Goal: Use online tool/utility: Utilize a website feature to perform a specific function

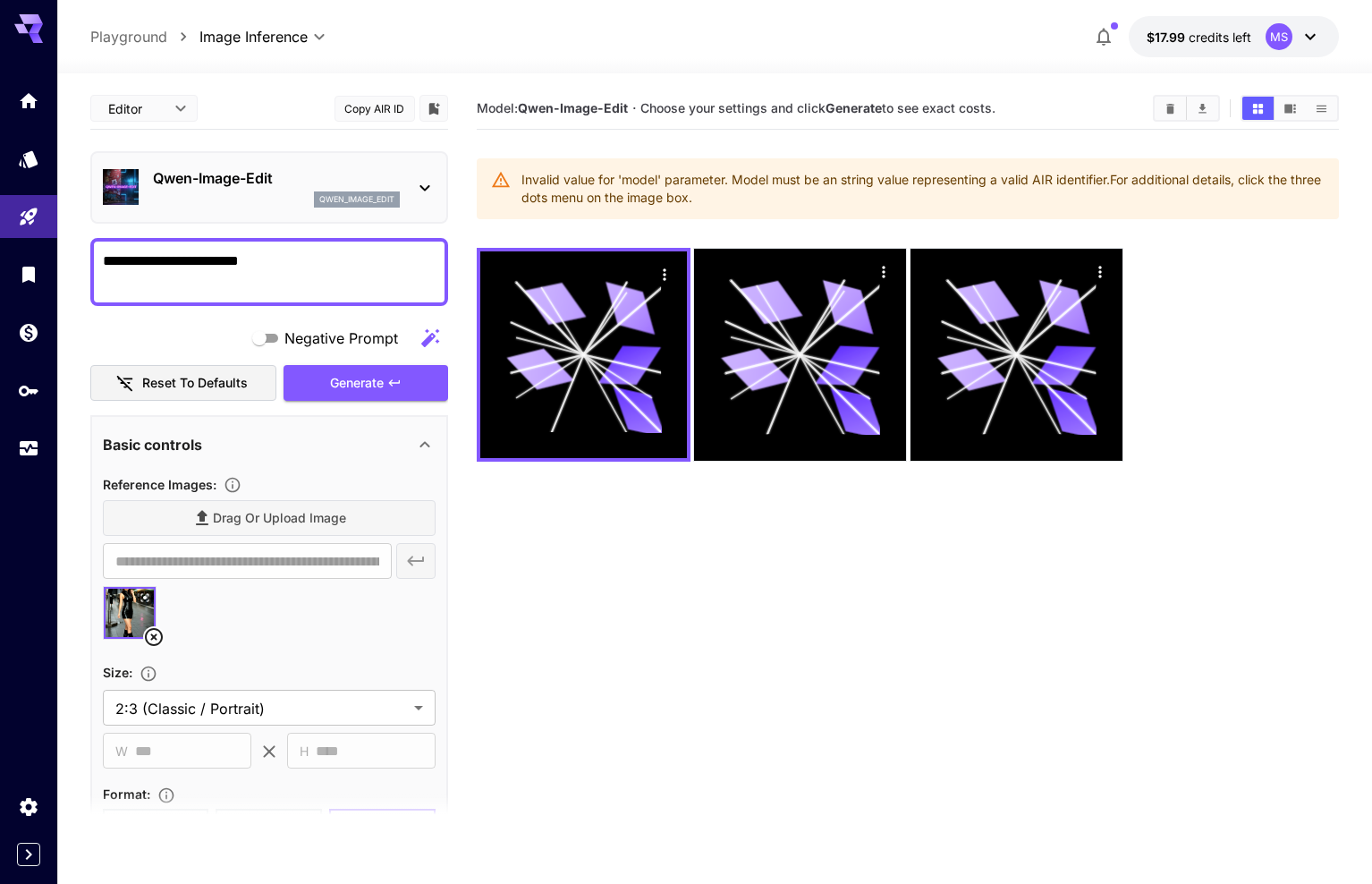
click at [365, 382] on button "Generate" at bounding box center [365, 384] width 164 height 37
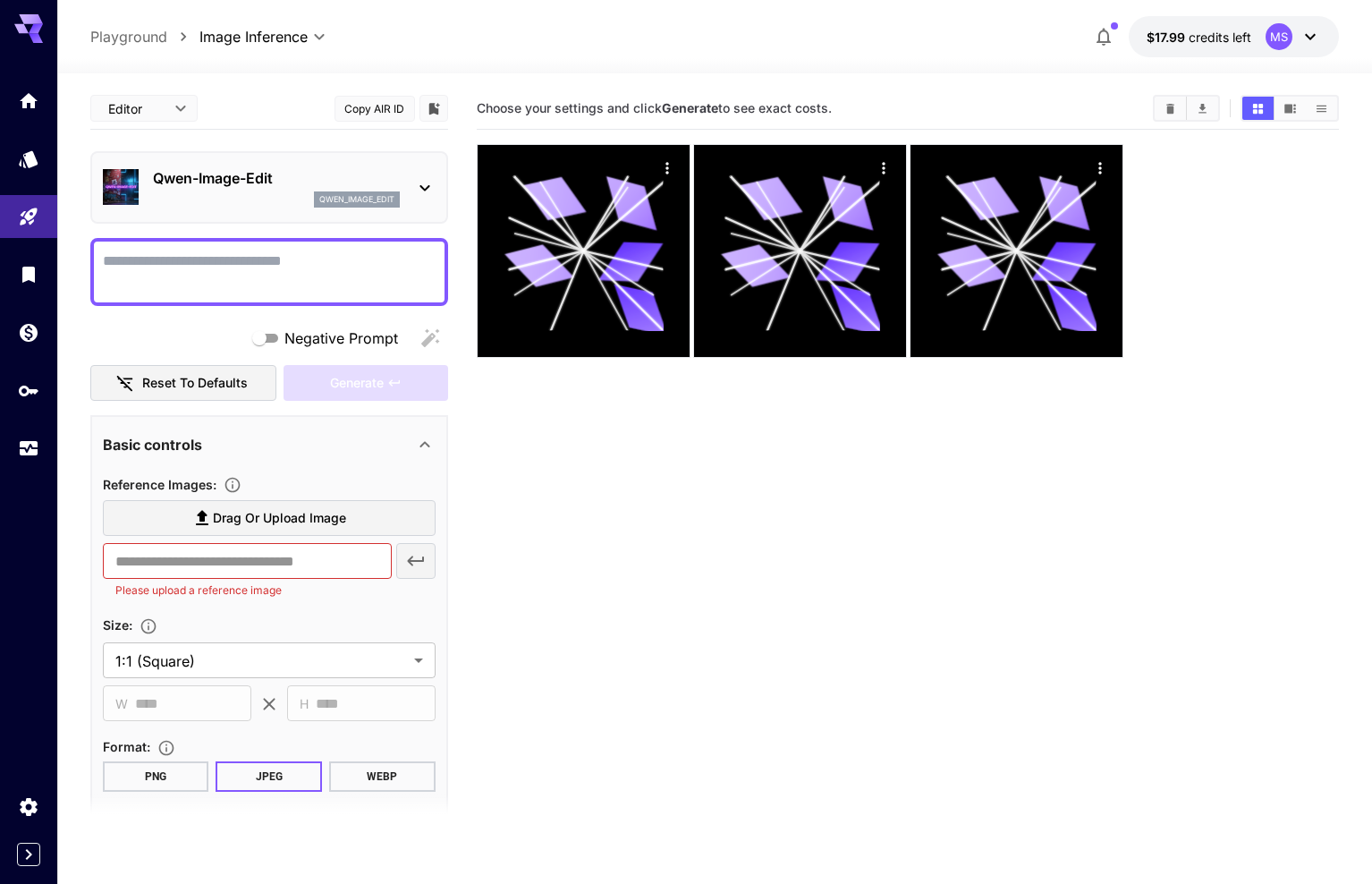
click at [207, 283] on textarea "Negative Prompt" at bounding box center [269, 272] width 332 height 43
click at [220, 507] on span "Drag or upload image" at bounding box center [279, 518] width 134 height 22
click at [0, 0] on input "Drag or upload image" at bounding box center [0, 0] width 0 height 0
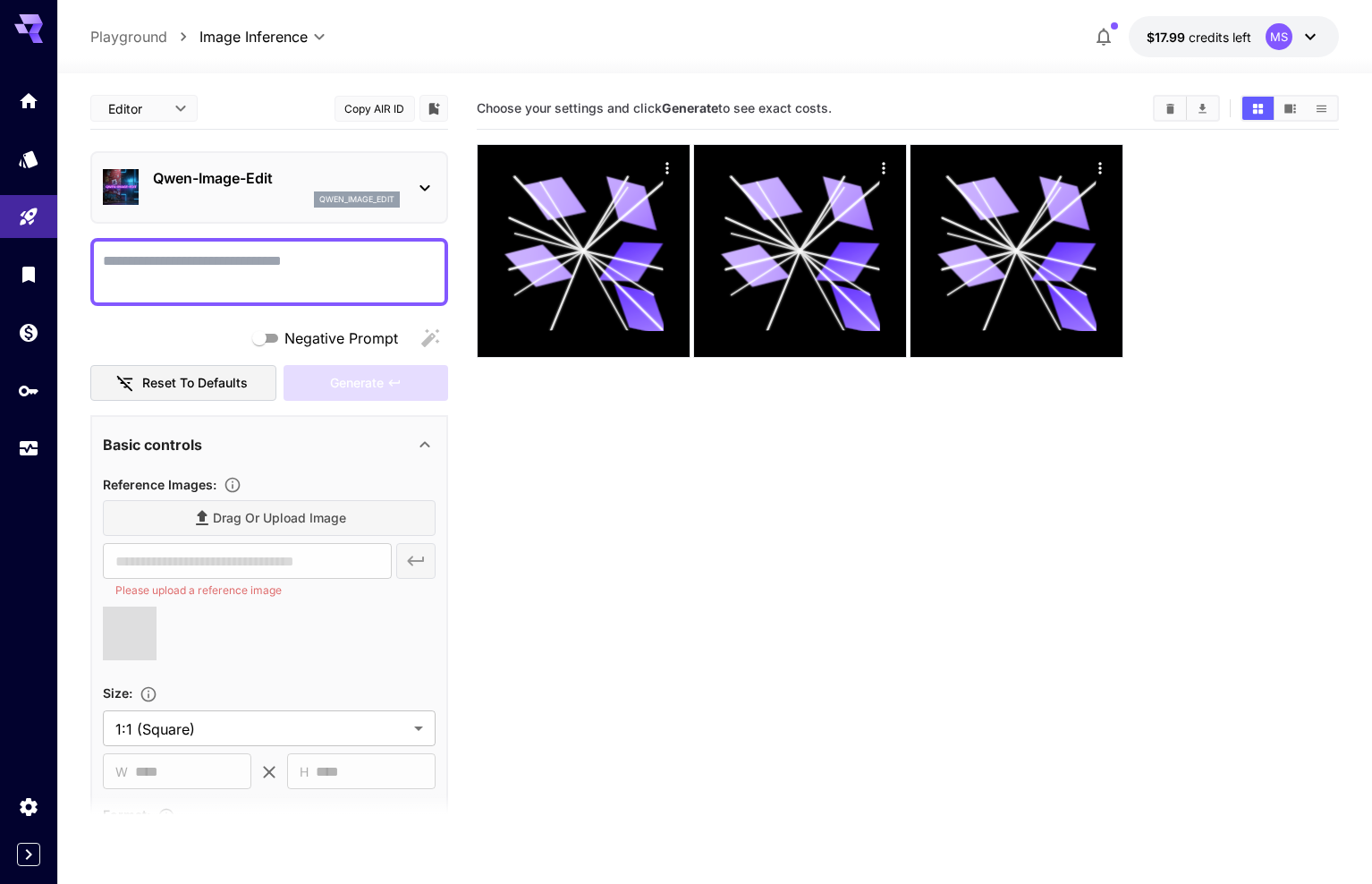
type input "**********"
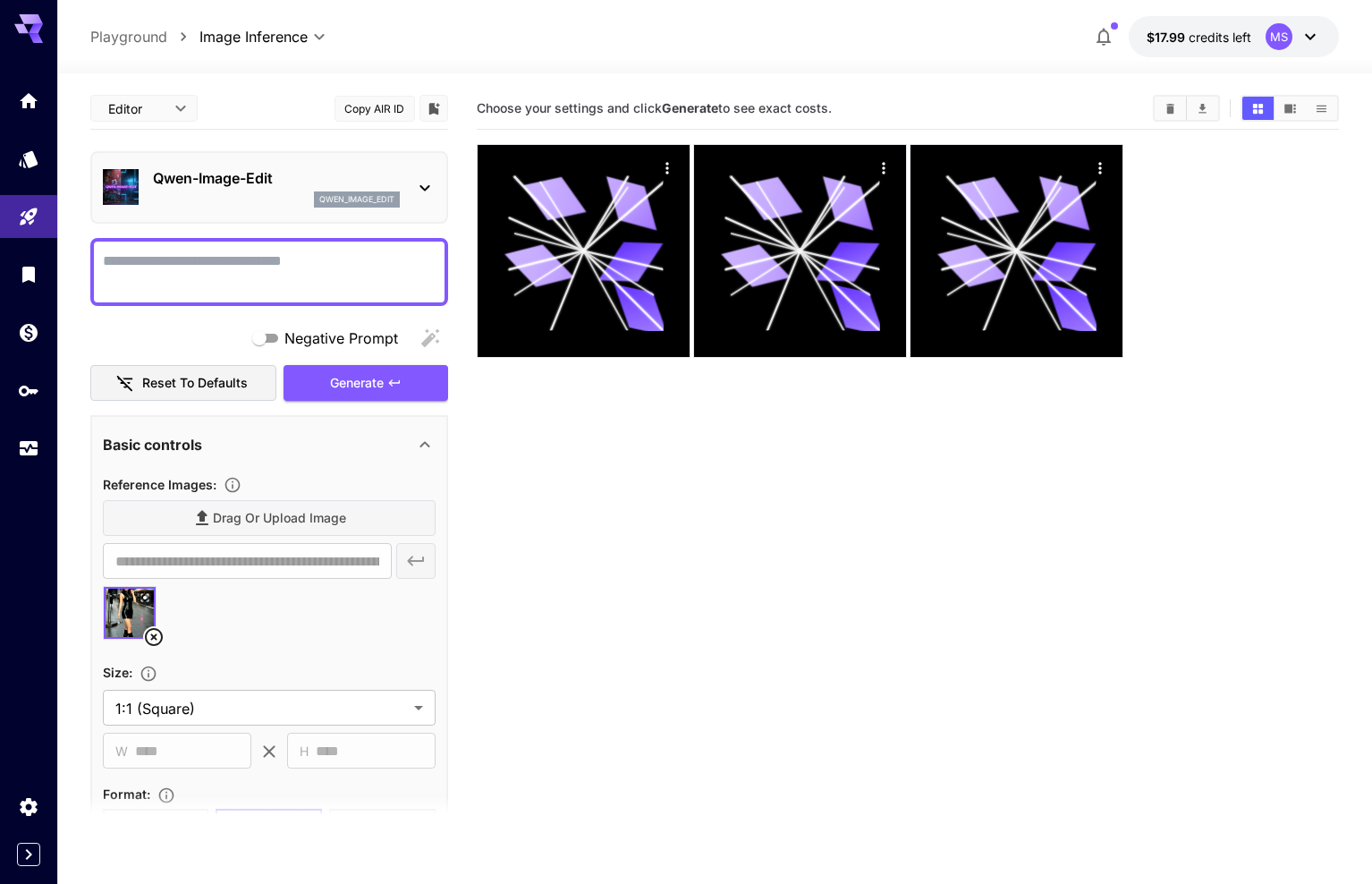
click at [256, 270] on textarea "Negative Prompt" at bounding box center [269, 272] width 332 height 43
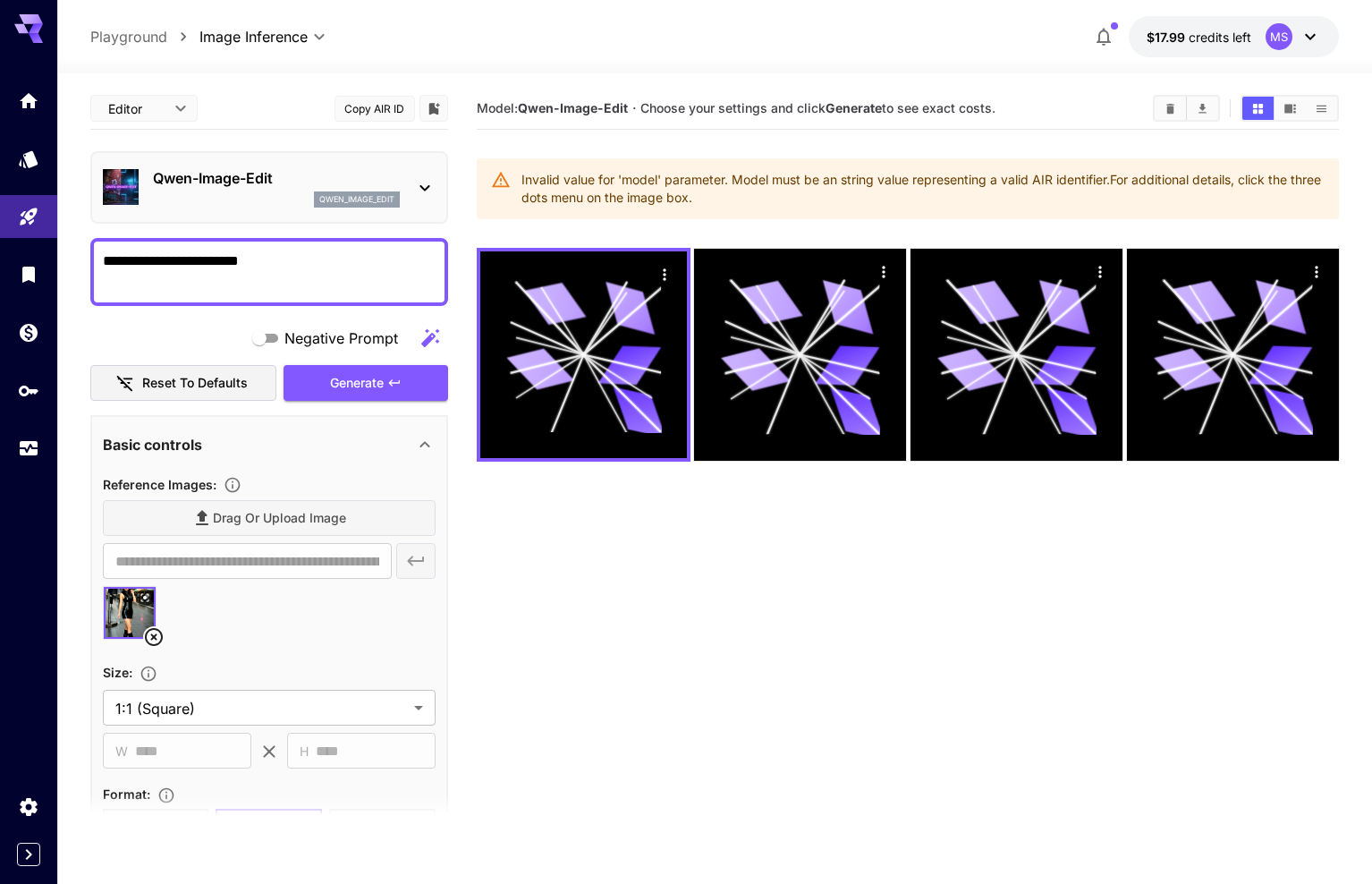
type textarea "**********"
click at [828, 189] on div "Invalid value for 'model' parameter. Model must be an string value representing…" at bounding box center [924, 188] width 804 height 50
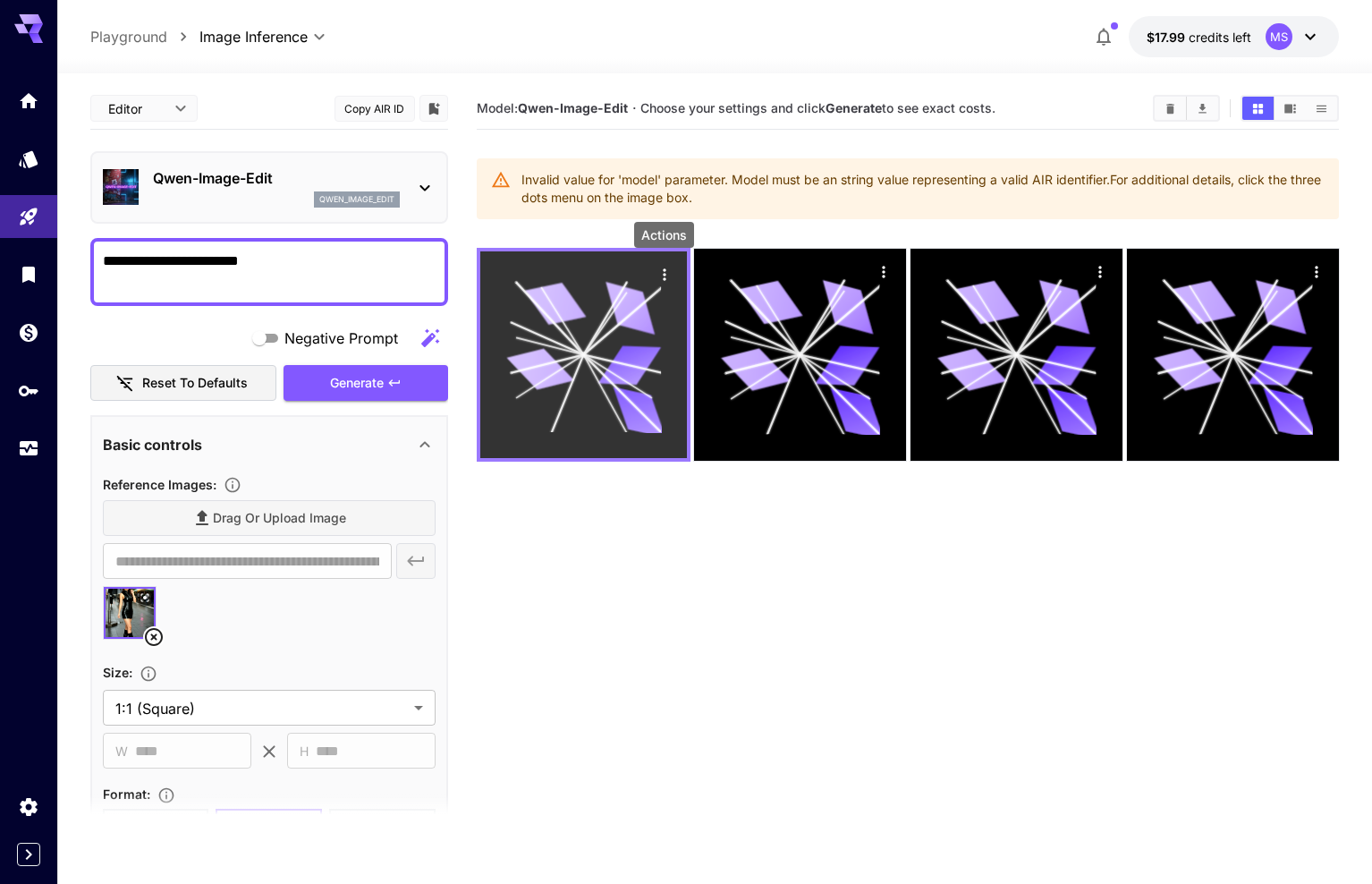
click at [661, 271] on icon "Actions" at bounding box center [663, 274] width 18 height 18
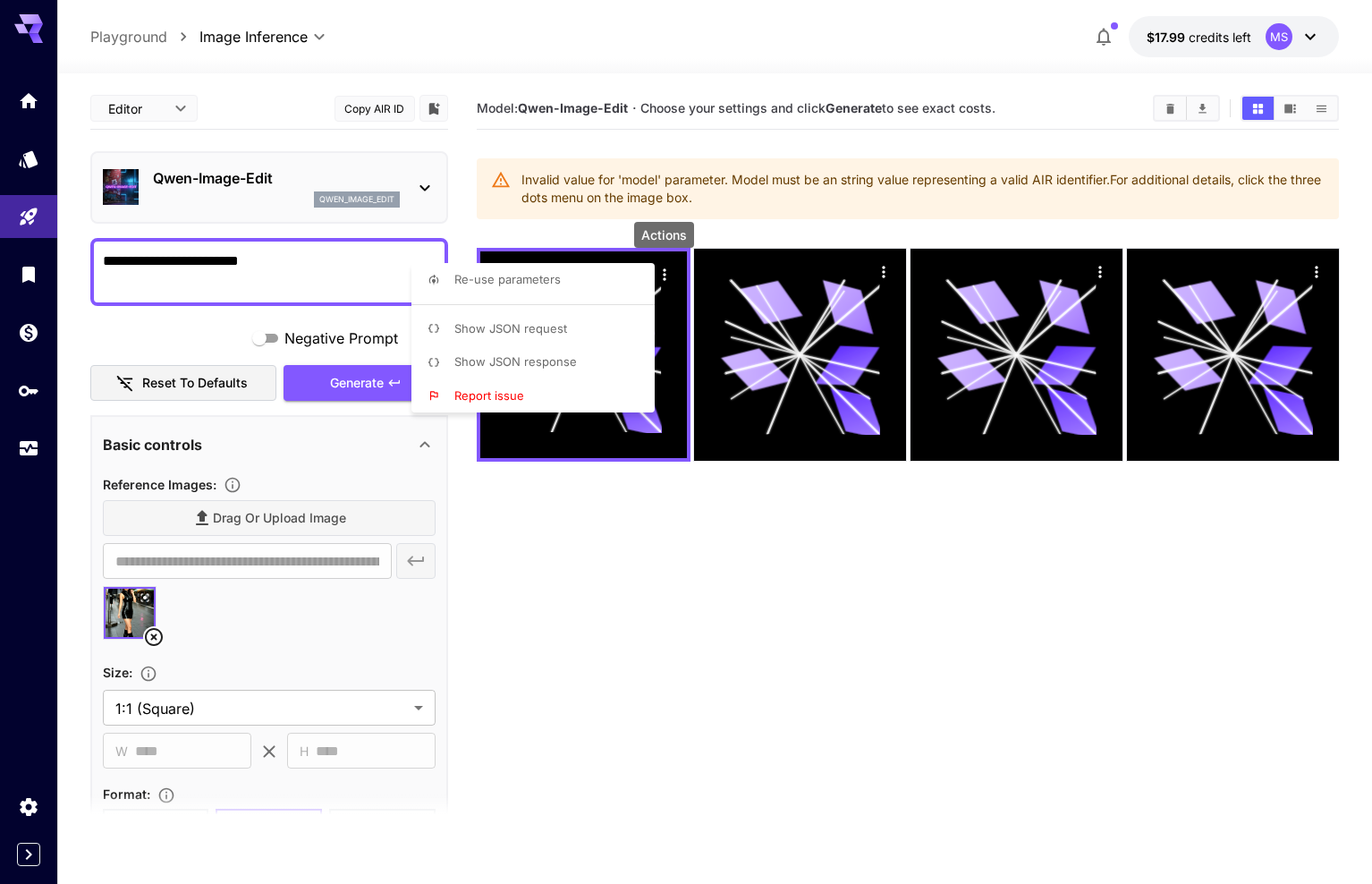
click at [809, 194] on div at bounding box center [686, 442] width 1372 height 884
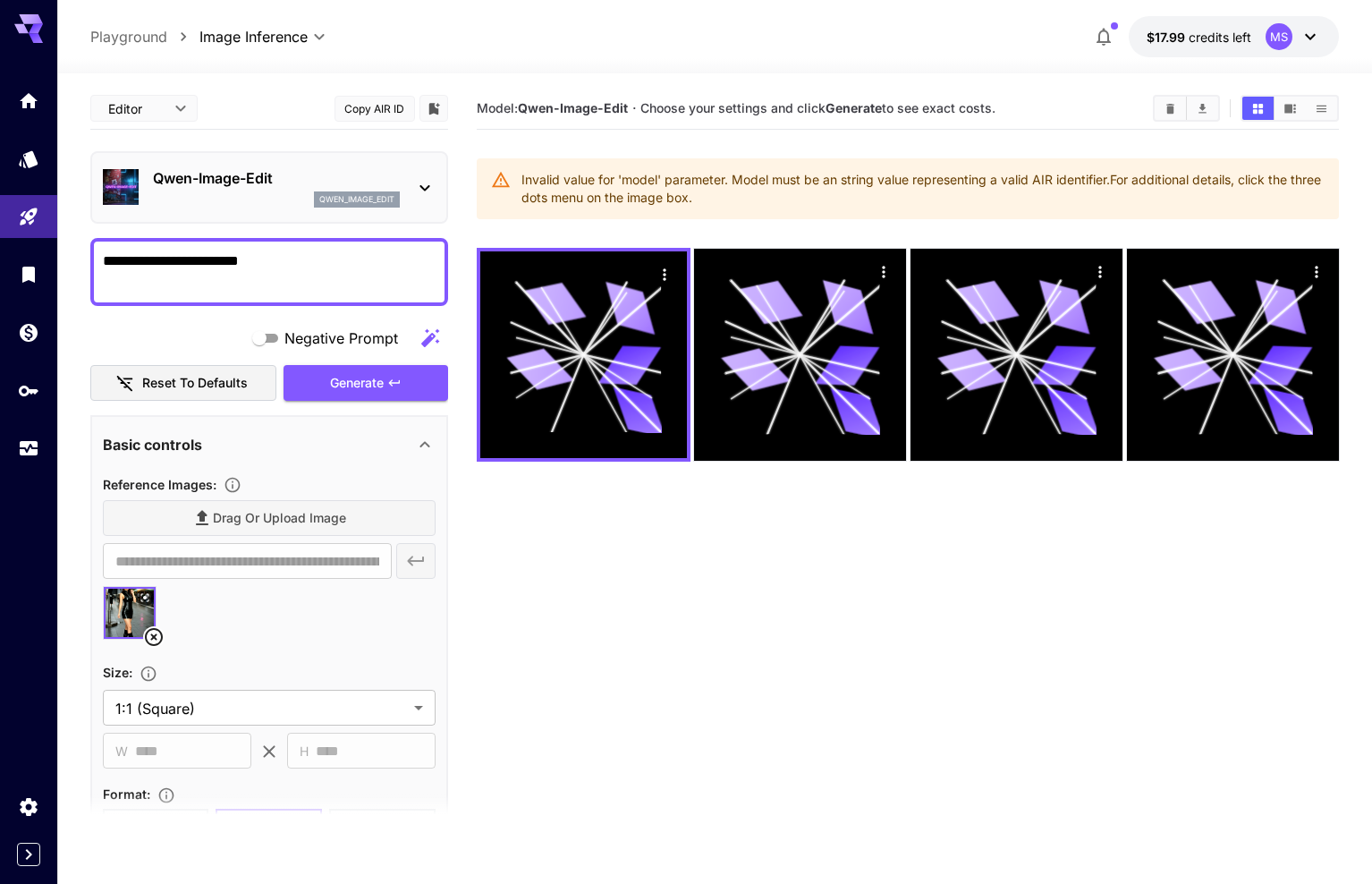
click at [1305, 38] on icon at bounding box center [1310, 36] width 21 height 21
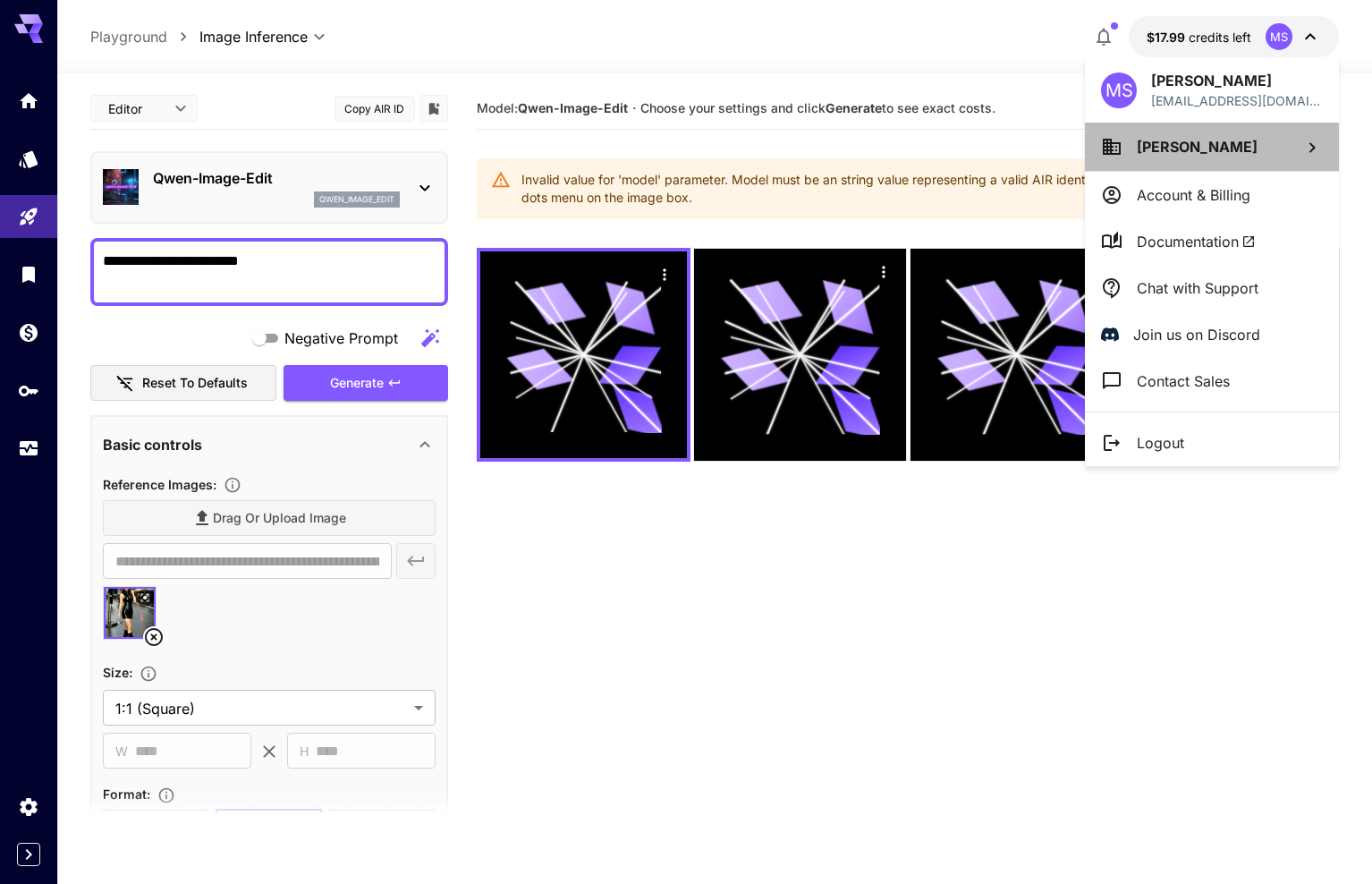
click at [1236, 154] on li "Mia Szabo" at bounding box center [1212, 147] width 254 height 48
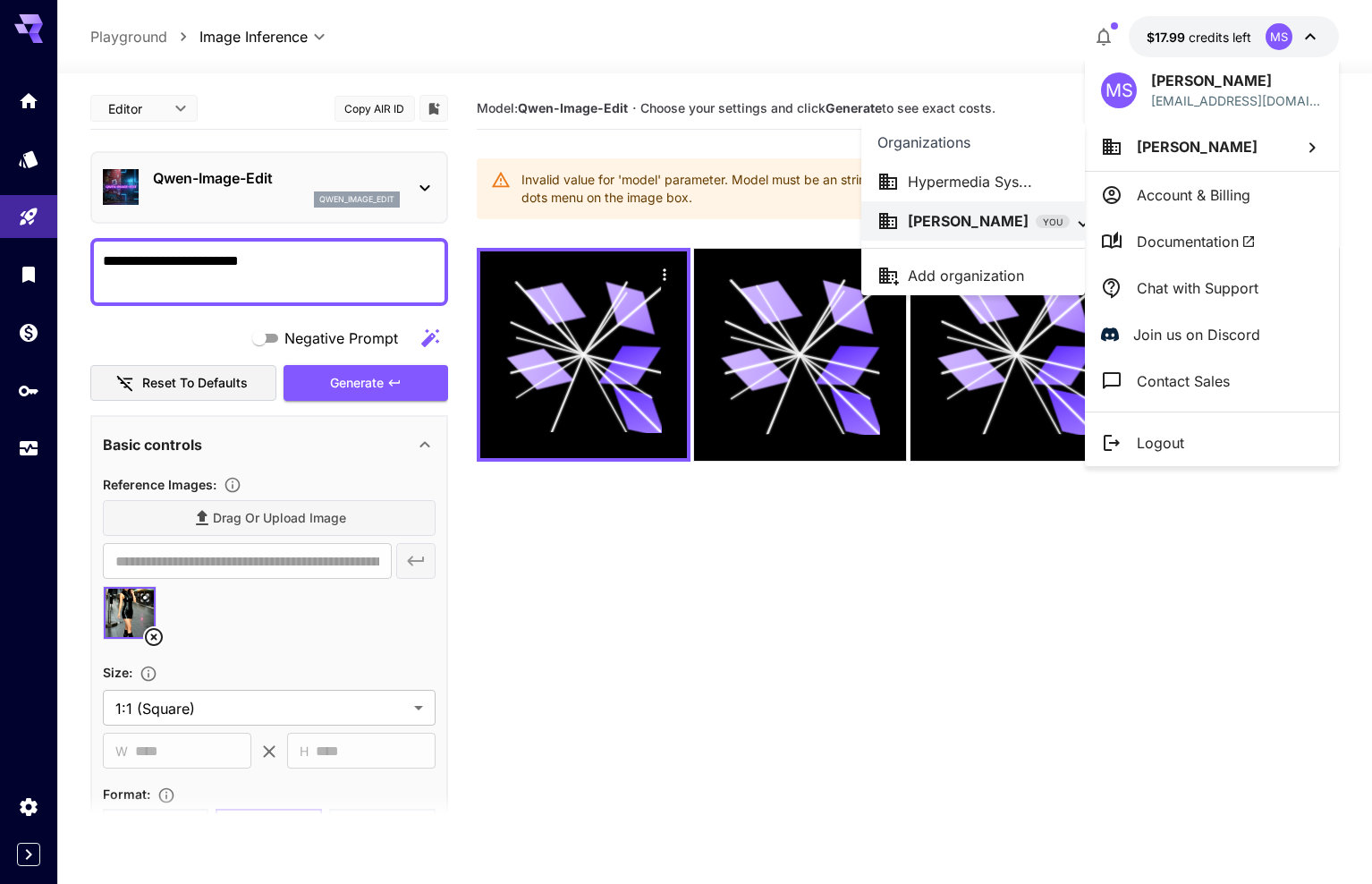
click at [996, 185] on p "Hypermedia Sys..." at bounding box center [970, 181] width 124 height 21
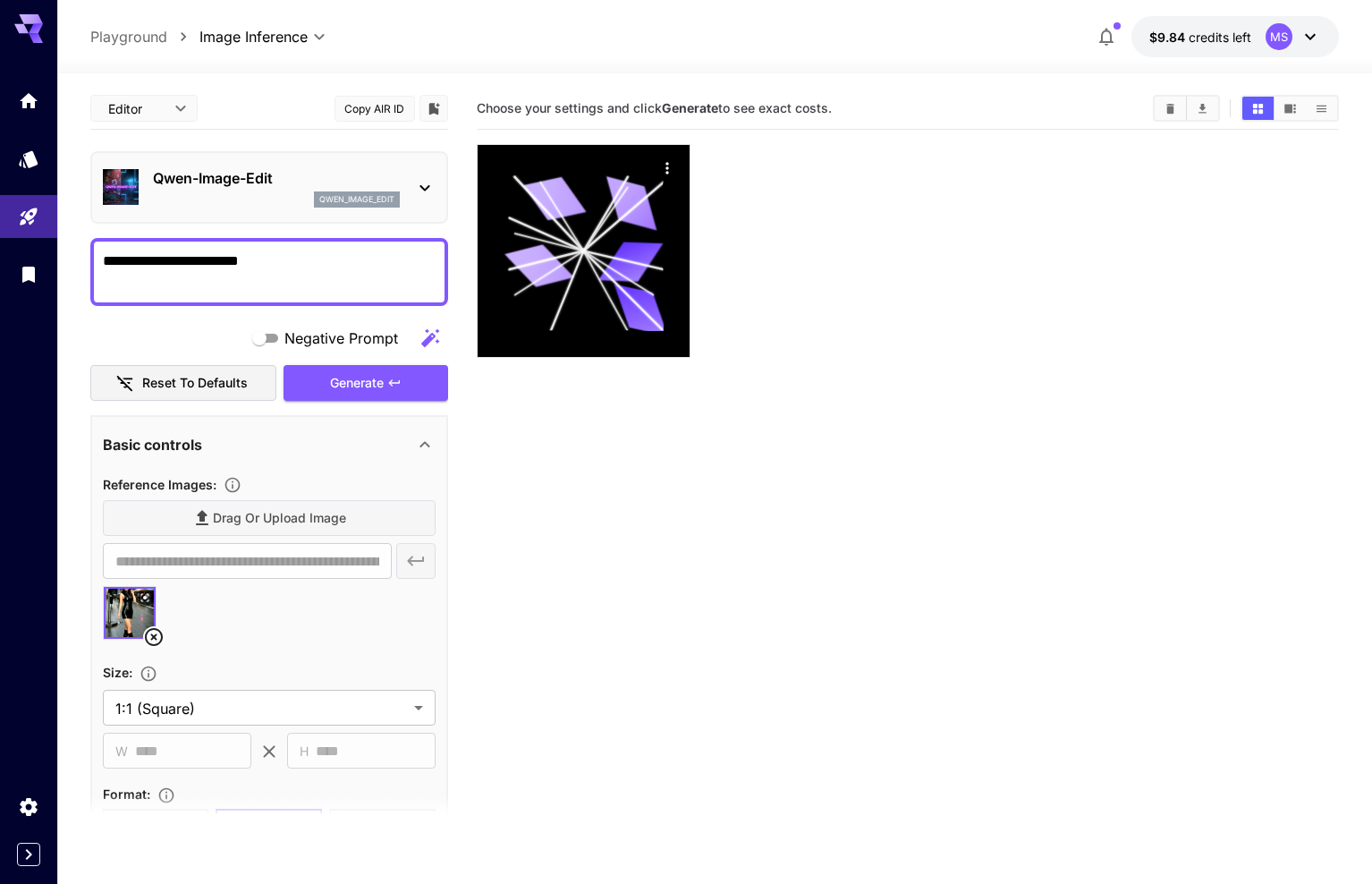
click at [1311, 37] on icon at bounding box center [1311, 37] width 11 height 6
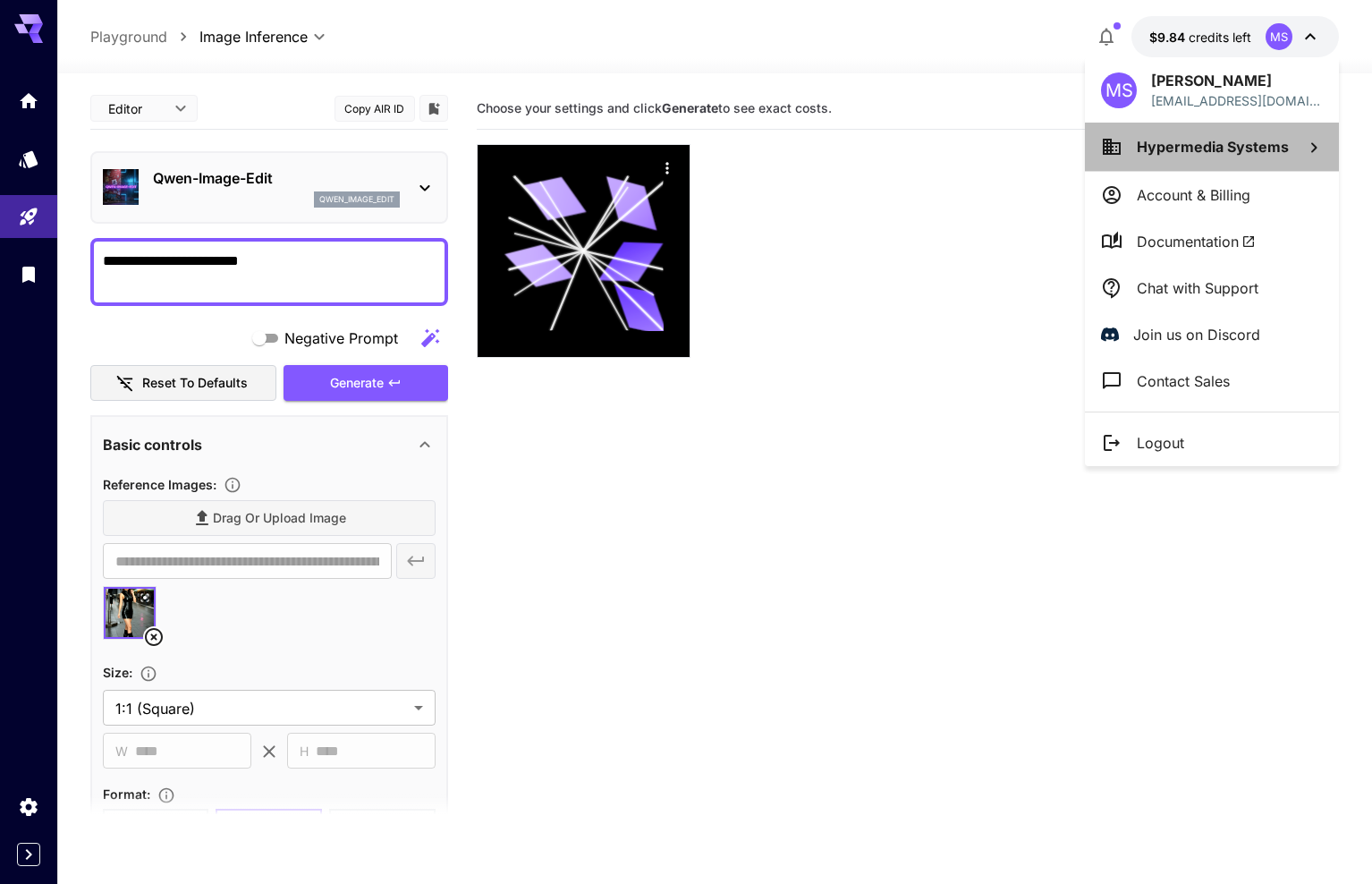
click at [1248, 149] on span "Hypermedia Systems" at bounding box center [1213, 146] width 152 height 18
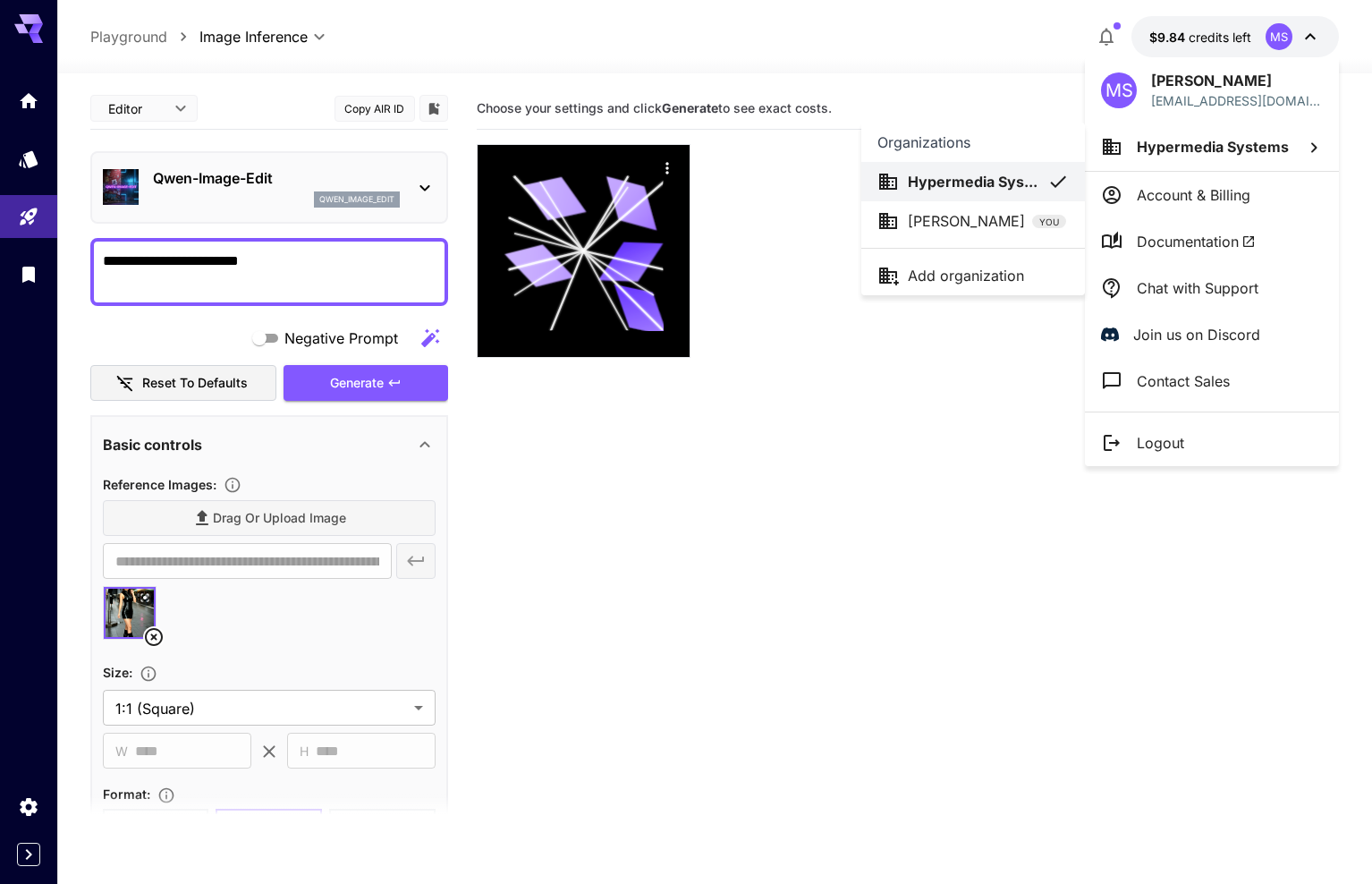
click at [970, 217] on p "Mia Szabo" at bounding box center [966, 220] width 117 height 21
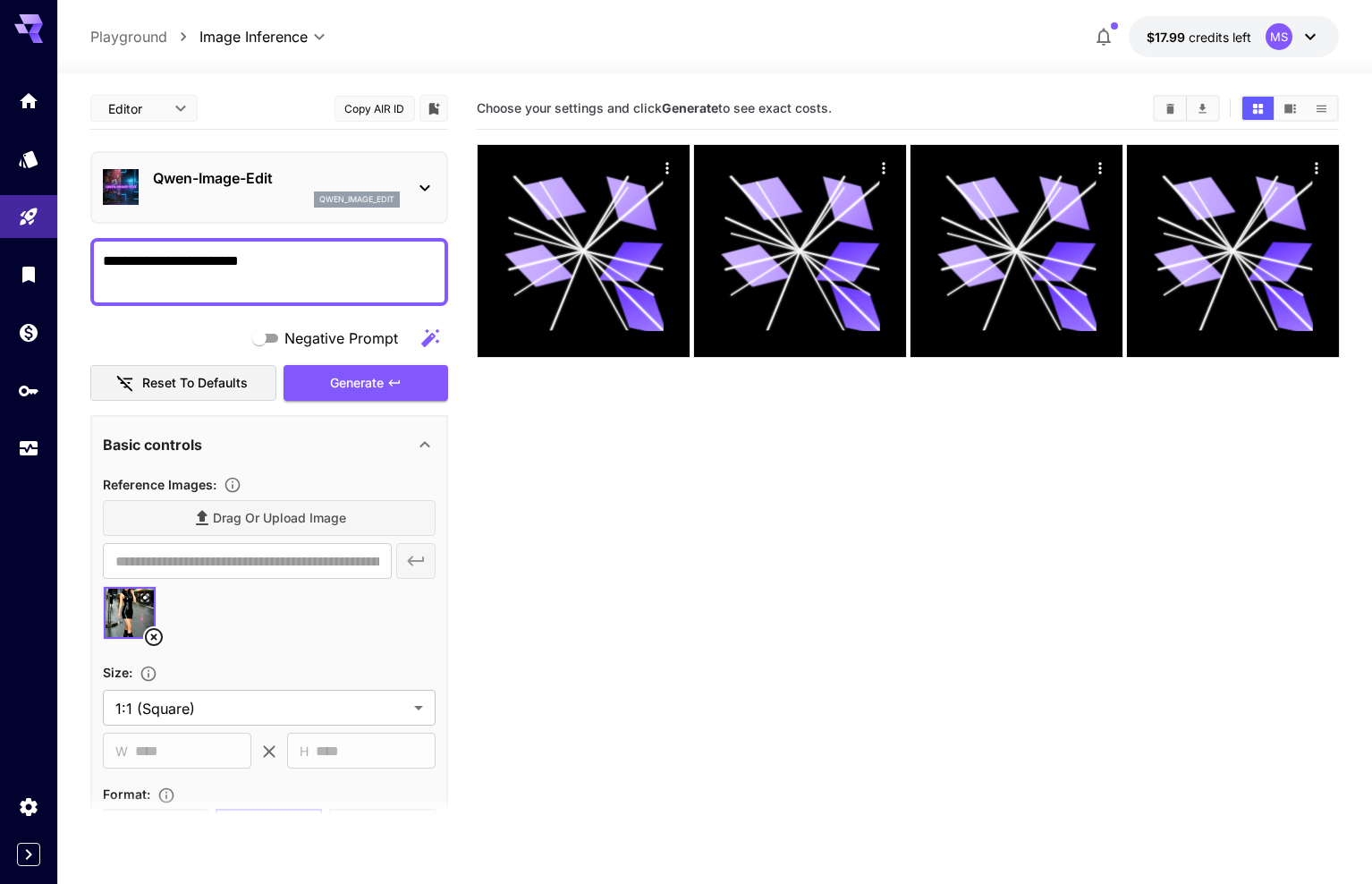
click at [1310, 36] on icon at bounding box center [1310, 36] width 21 height 21
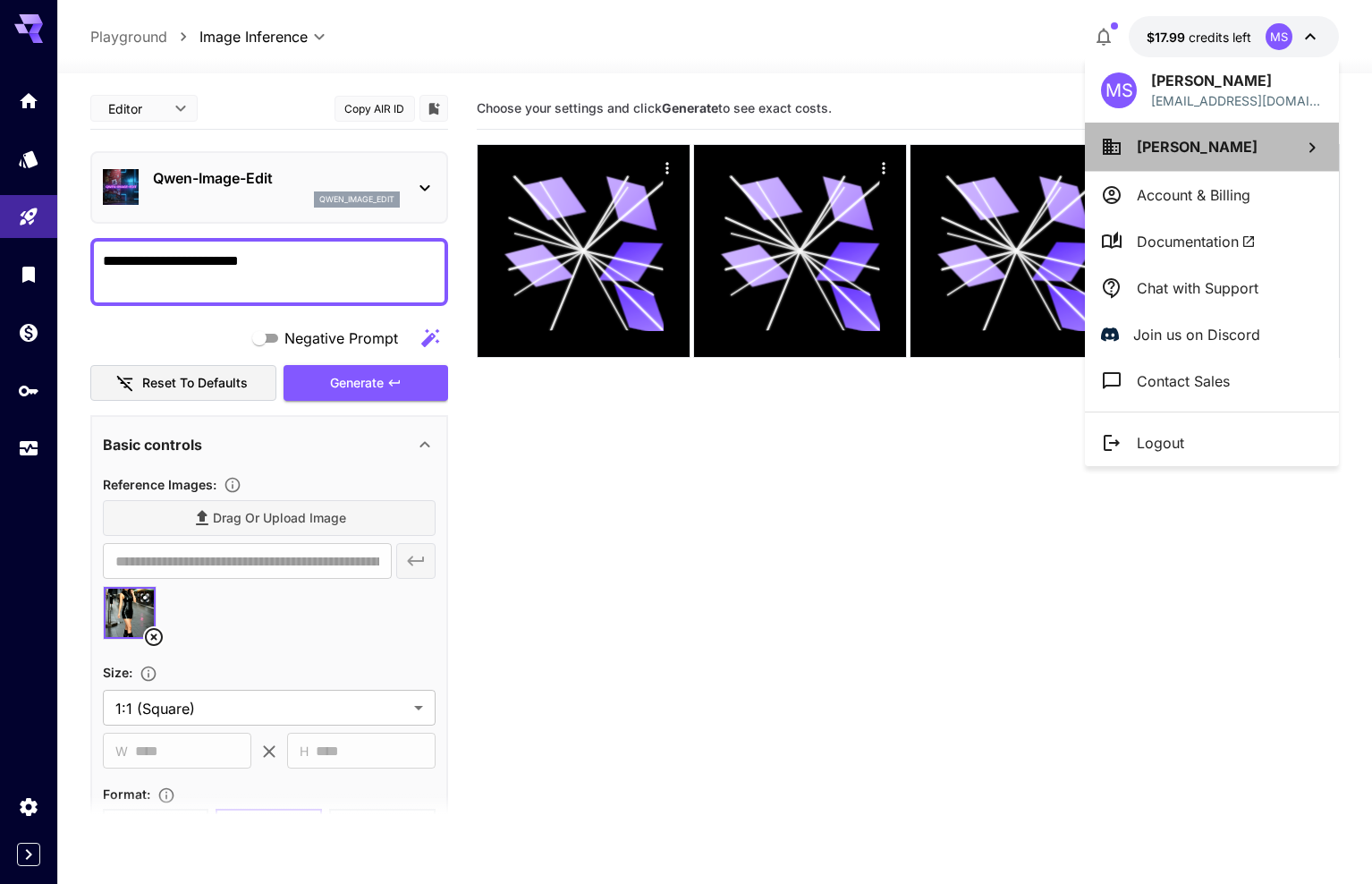
click at [1263, 150] on li "Mia Szabo" at bounding box center [1212, 147] width 254 height 48
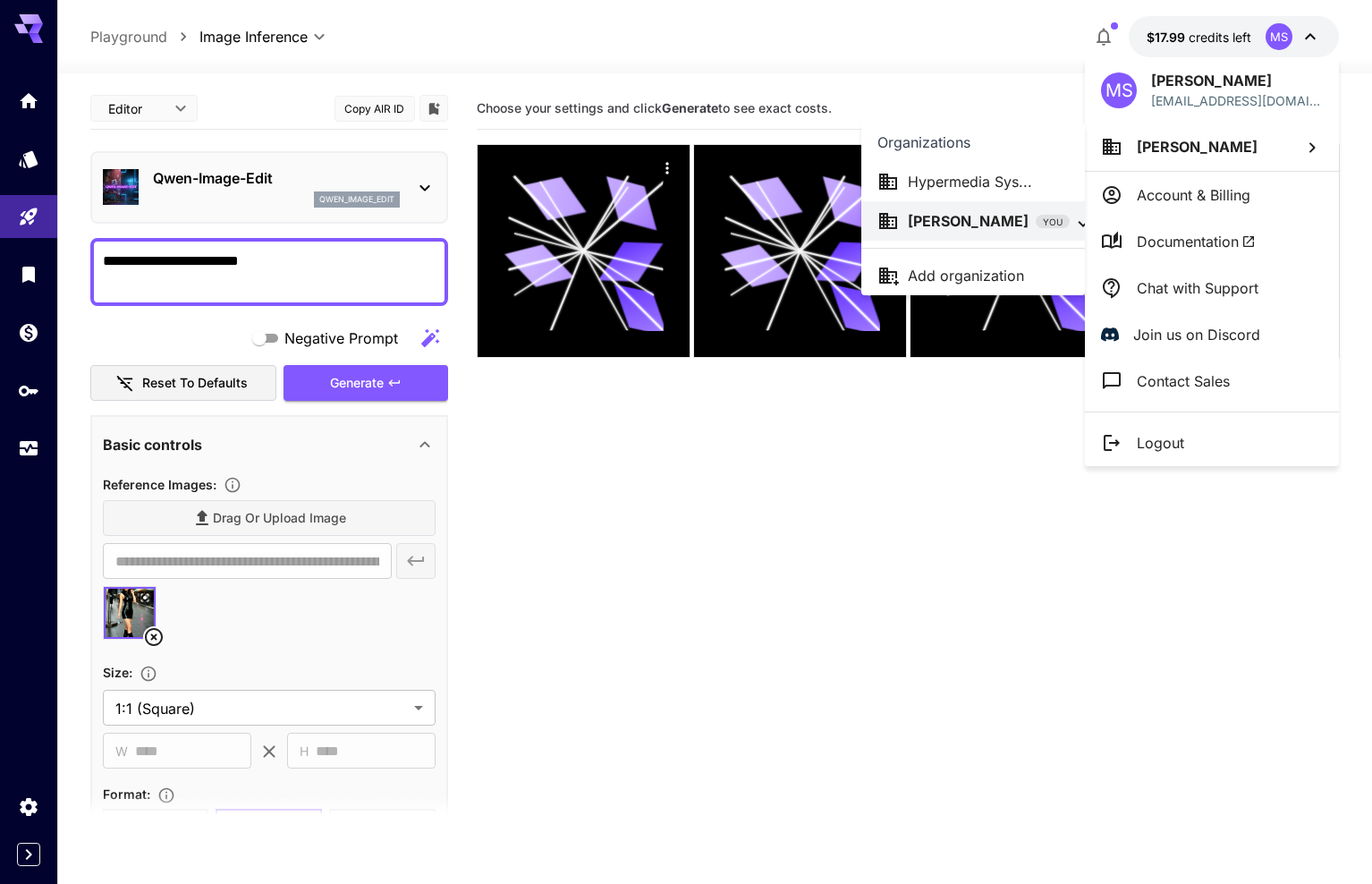
click at [907, 71] on div at bounding box center [686, 442] width 1372 height 884
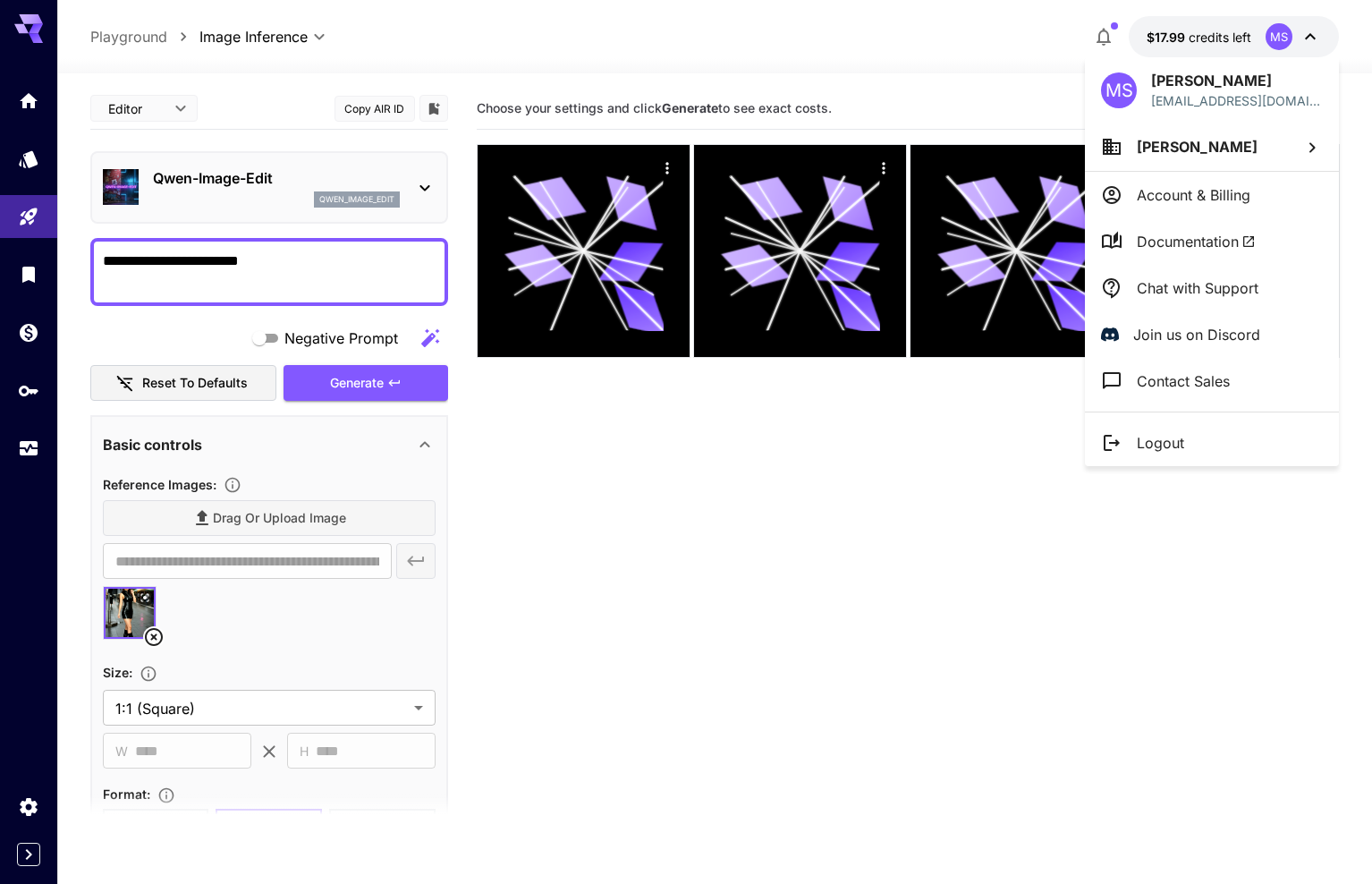
click at [907, 71] on div at bounding box center [686, 442] width 1372 height 884
